Goal: Use online tool/utility: Utilize a website feature to perform a specific function

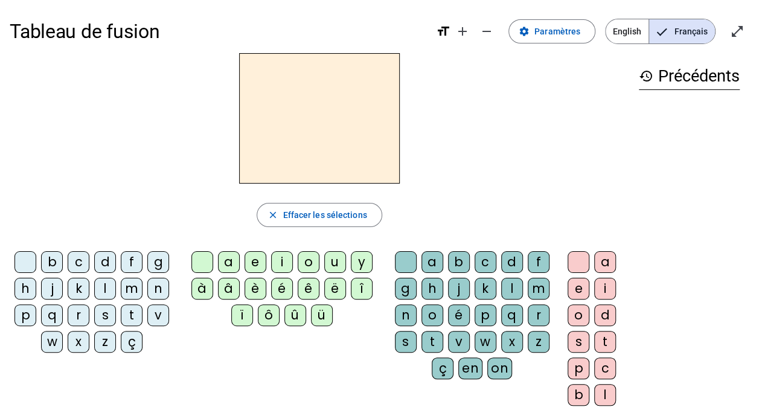
click at [25, 314] on div "p" at bounding box center [25, 315] width 22 height 22
click at [337, 258] on div "u" at bounding box center [335, 262] width 22 height 22
click at [537, 309] on div "r" at bounding box center [539, 315] width 22 height 22
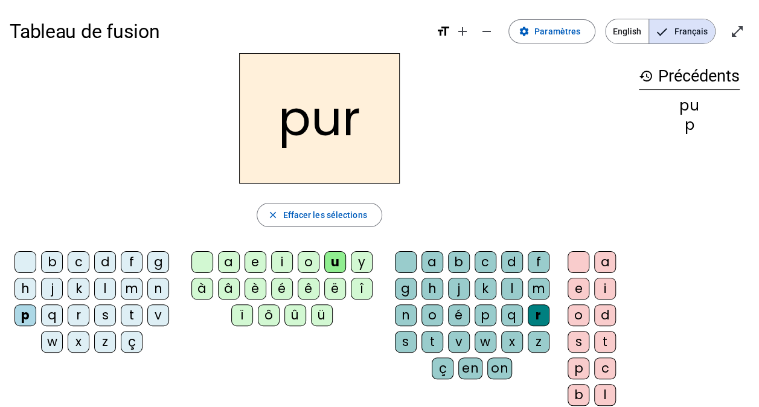
click at [128, 286] on div "m" at bounding box center [132, 289] width 22 height 22
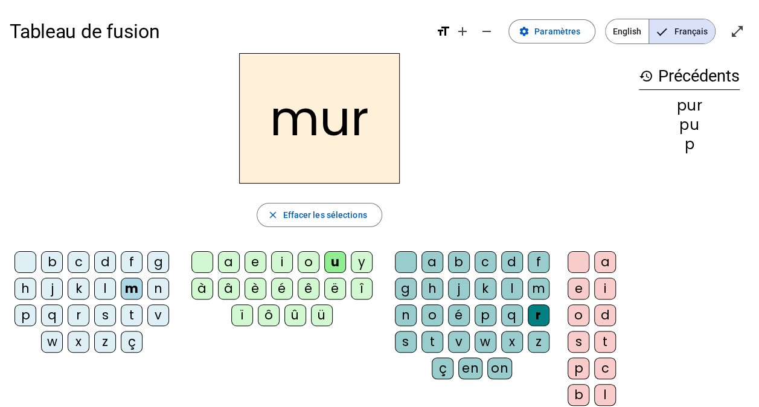
click at [99, 256] on div "d" at bounding box center [105, 262] width 22 height 22
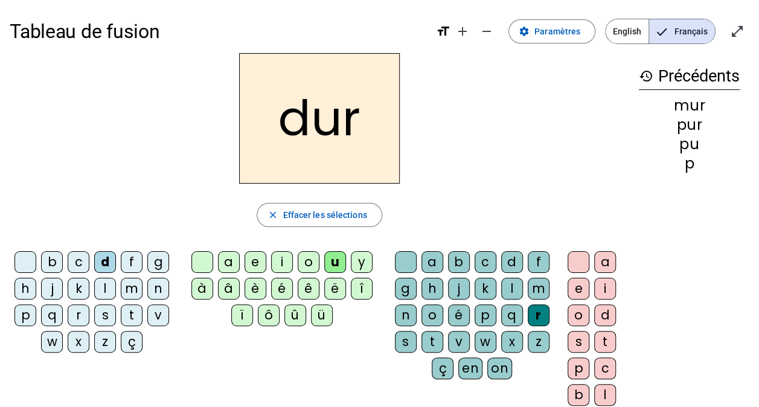
click at [407, 257] on div at bounding box center [406, 262] width 22 height 22
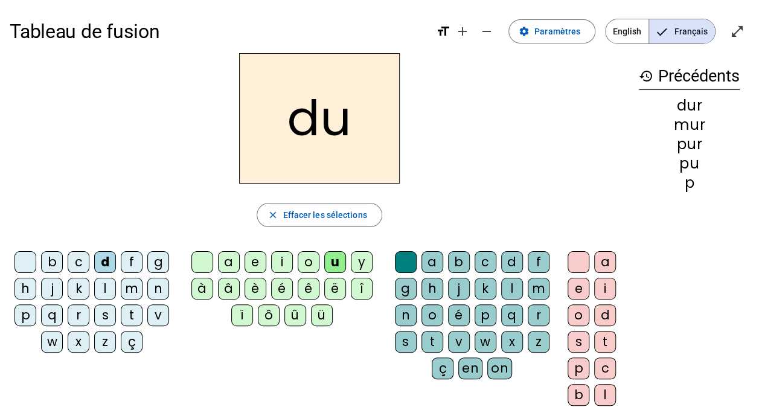
click at [53, 260] on div "b" at bounding box center [52, 262] width 22 height 22
click at [100, 287] on div "l" at bounding box center [105, 289] width 22 height 22
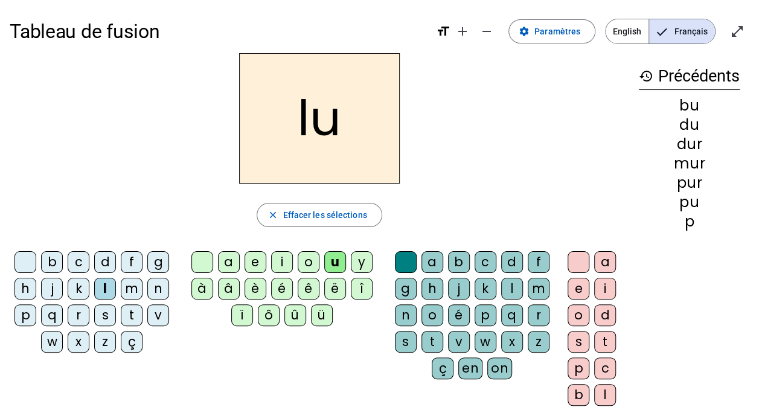
click at [228, 266] on div "a" at bounding box center [229, 262] width 22 height 22
click at [128, 287] on div "m" at bounding box center [132, 289] width 22 height 22
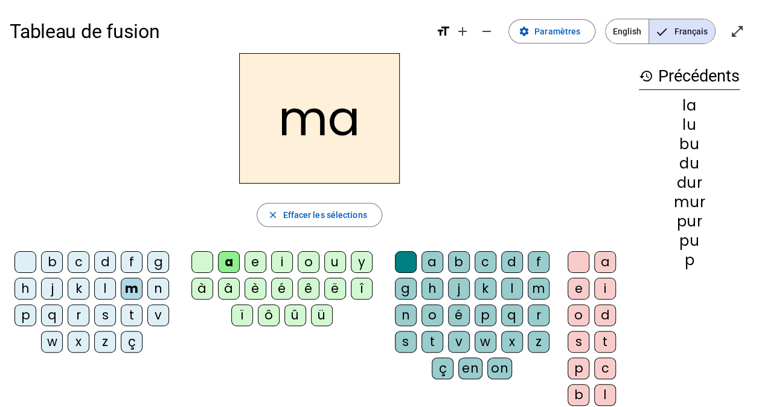
click at [255, 263] on div "e" at bounding box center [255, 262] width 22 height 22
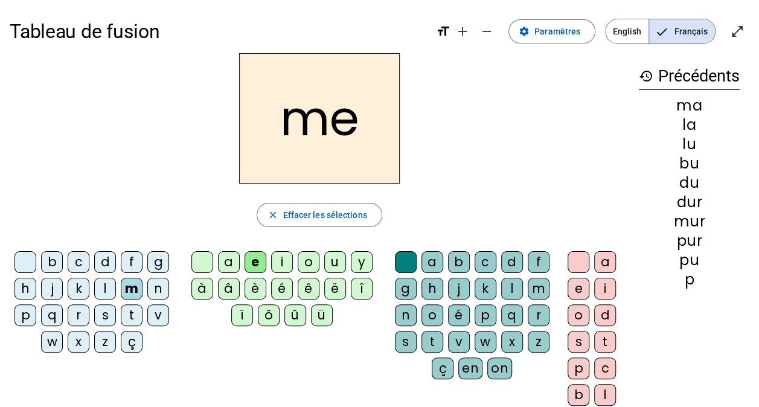
click at [43, 286] on div "j" at bounding box center [52, 289] width 22 height 22
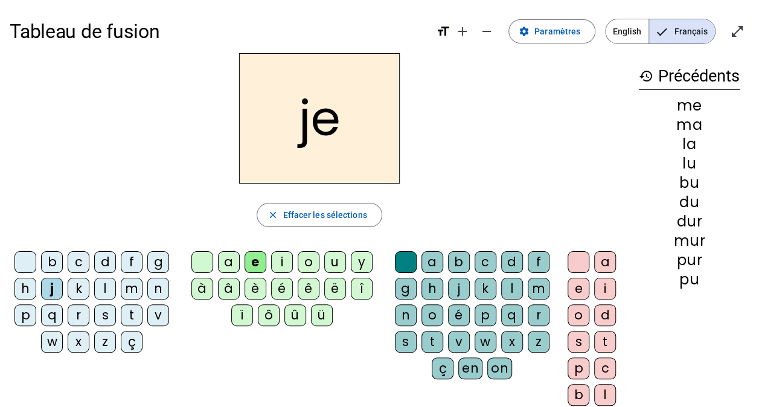
click at [101, 258] on div "d" at bounding box center [105, 262] width 22 height 22
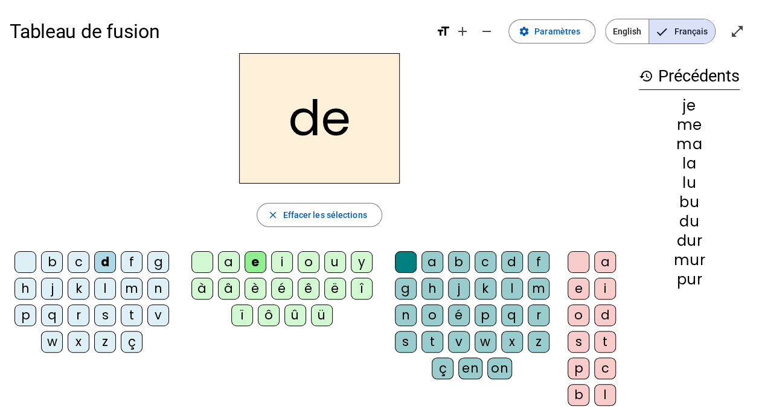
click at [129, 311] on div "t" at bounding box center [132, 315] width 22 height 22
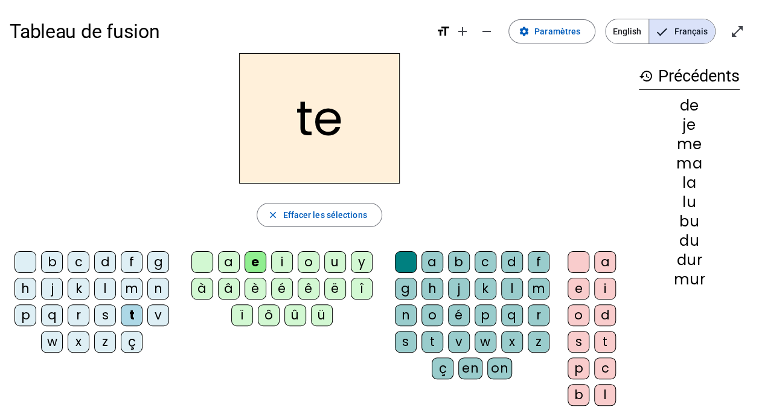
click at [157, 289] on div "n" at bounding box center [158, 289] width 22 height 22
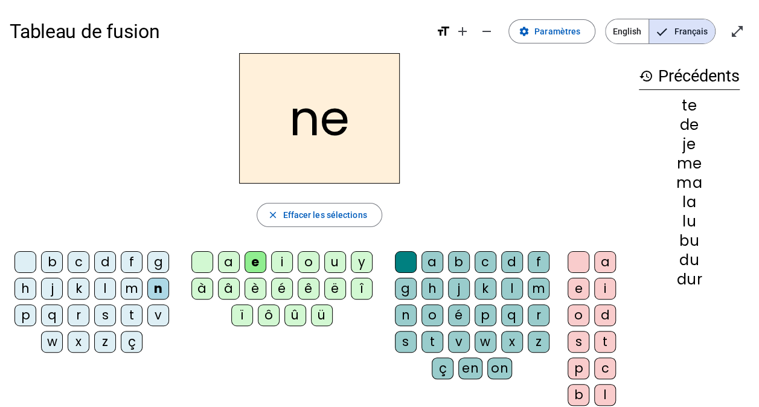
click at [282, 261] on div "i" at bounding box center [282, 262] width 22 height 22
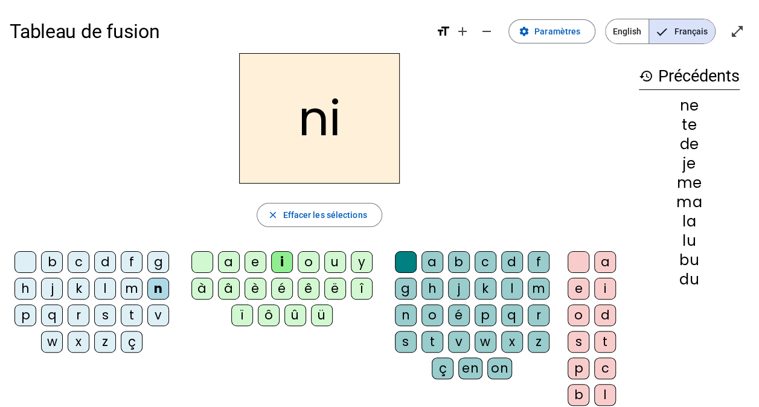
click at [98, 313] on div "s" at bounding box center [105, 315] width 22 height 22
click at [507, 289] on div "l" at bounding box center [512, 289] width 22 height 22
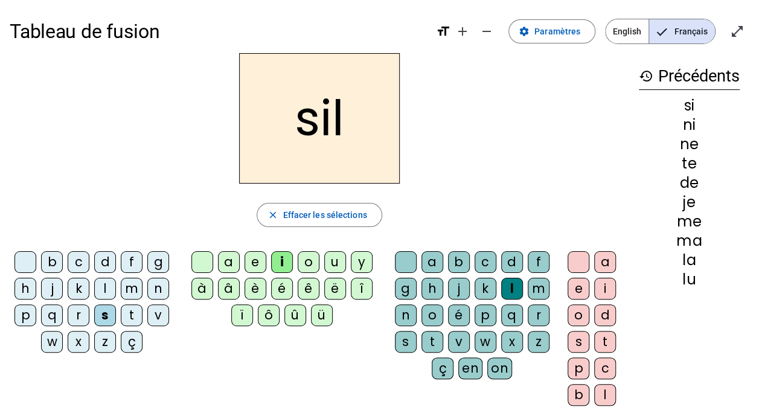
click at [573, 315] on div "o" at bounding box center [578, 315] width 22 height 22
